Goal: Task Accomplishment & Management: Manage account settings

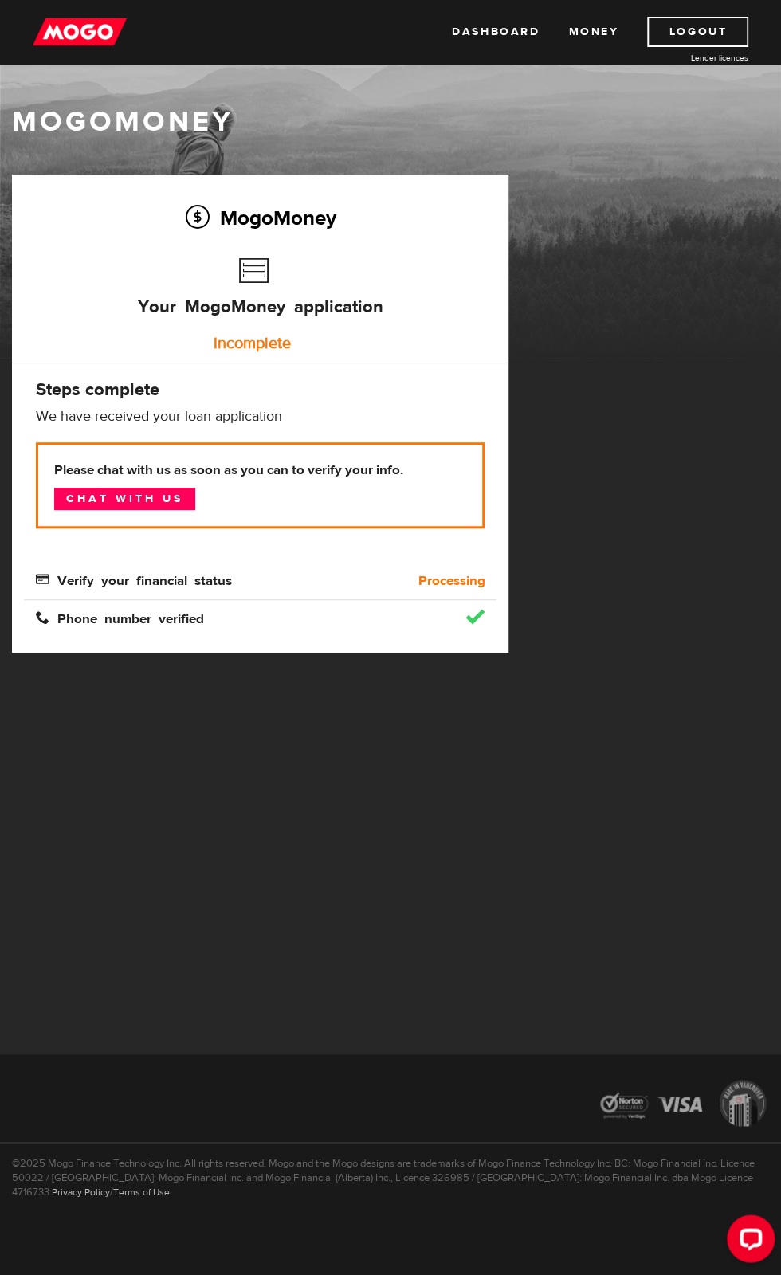
click at [92, 537] on div "Please chat with us as soon as you can to verify your info. Chat with us" at bounding box center [260, 497] width 473 height 110
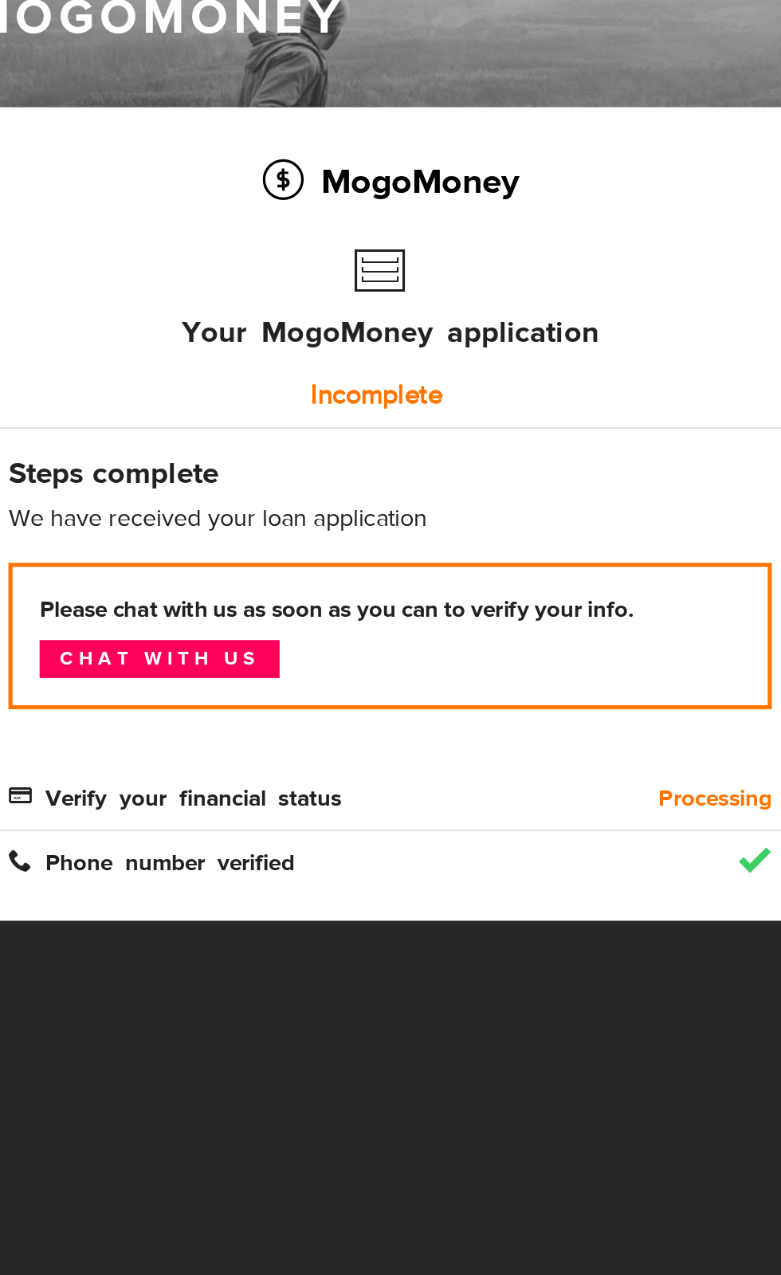
click at [170, 499] on link "Chat with us" at bounding box center [124, 499] width 141 height 22
click at [175, 473] on b "Please chat with us as soon as you can to verify your info." at bounding box center [260, 470] width 412 height 19
click at [204, 577] on span "Verify your financial status" at bounding box center [134, 579] width 196 height 14
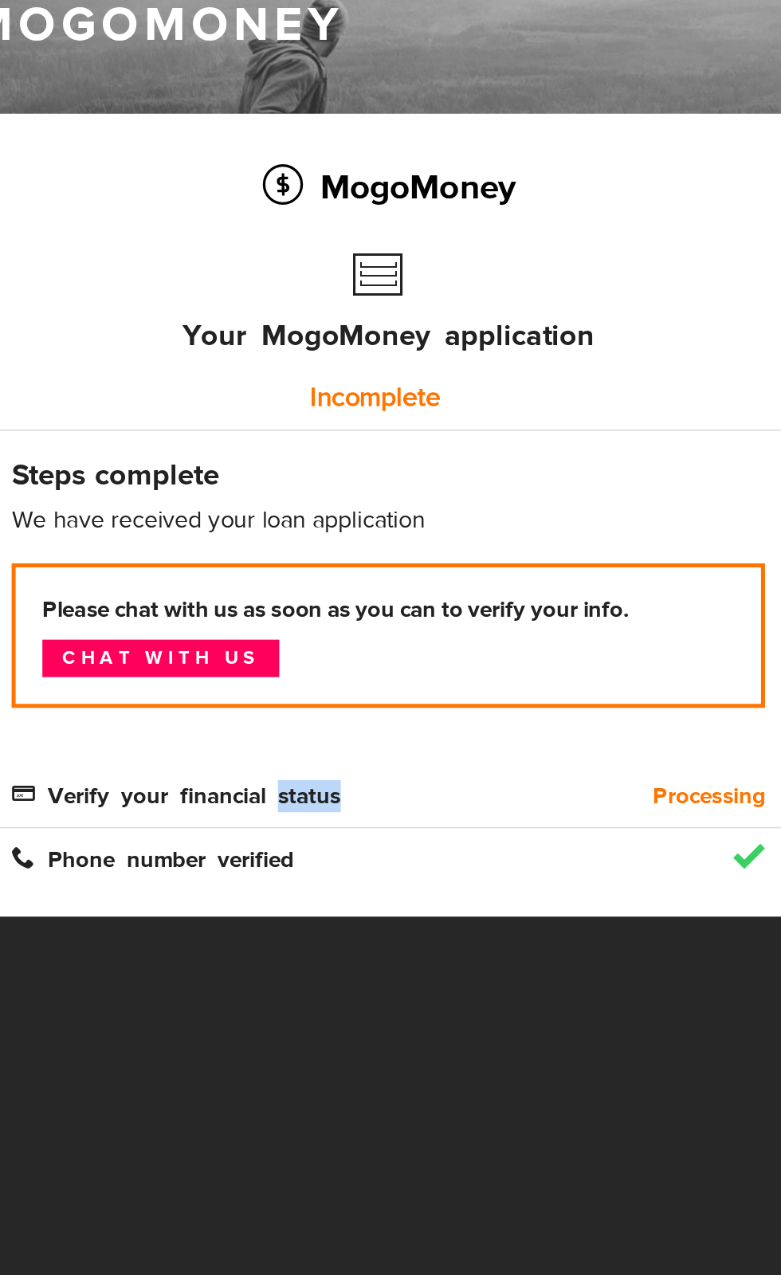
click at [251, 603] on div "Phone number verified" at bounding box center [260, 609] width 473 height 37
